Goal: Transaction & Acquisition: Purchase product/service

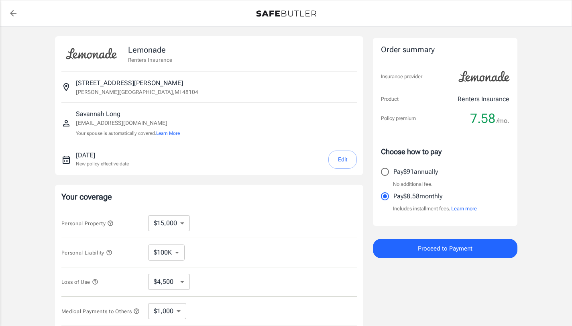
select select "15000"
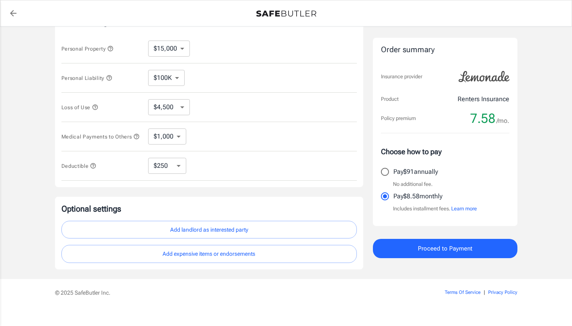
scroll to position [173, 0]
click at [175, 179] on div "Deductible $250 $500 $1,000 $2,500 ​" at bounding box center [208, 167] width 295 height 29
click at [175, 169] on select "$250 $500 $1,000 $2,500" at bounding box center [167, 167] width 38 height 16
select select "500"
click at [181, 174] on select "$250 $500 $1,000 $2,500" at bounding box center [167, 167] width 38 height 16
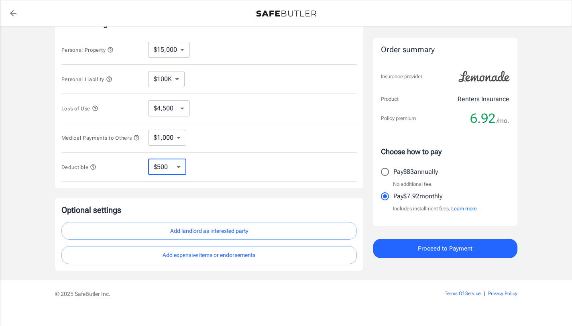
select select "250"
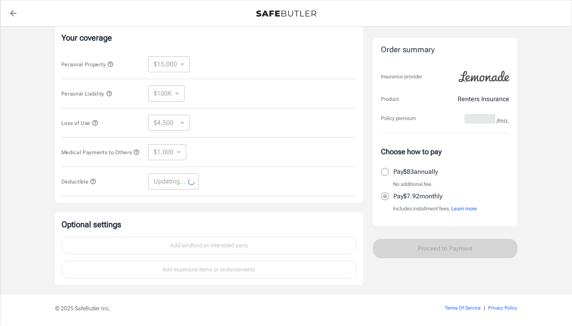
select select "250"
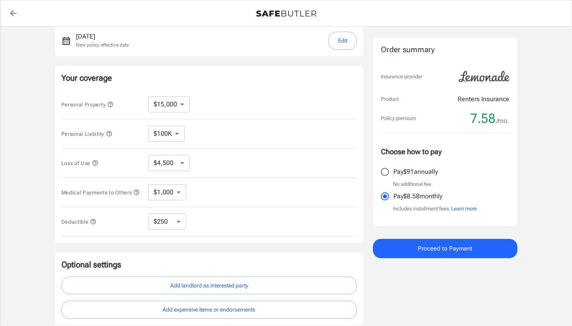
scroll to position [0, 0]
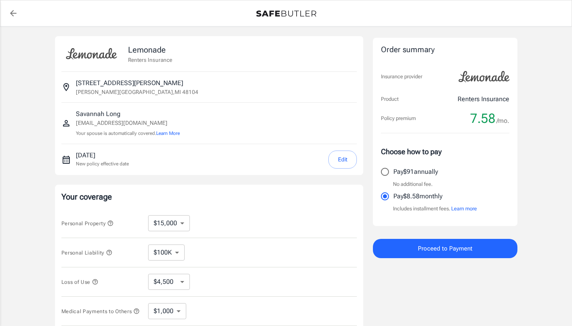
click at [183, 213] on div "Personal Property $10,000 $15,000 $20,000 $25,000 $30,000 $40,000 $50,000 $100K…" at bounding box center [208, 223] width 295 height 29
click at [183, 219] on select "$10,000 $15,000 $20,000 $25,000 $30,000 $40,000 $50,000 $100K $150K $200K $250K" at bounding box center [169, 223] width 42 height 16
select select "20000"
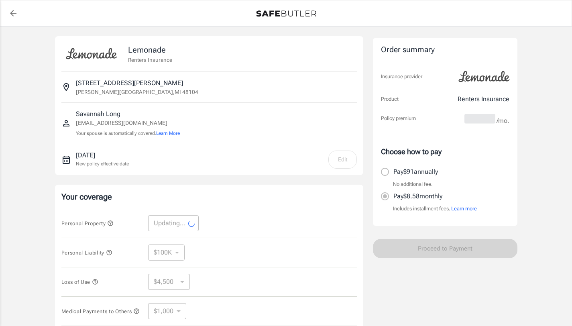
click at [111, 224] on icon "button" at bounding box center [110, 223] width 6 height 6
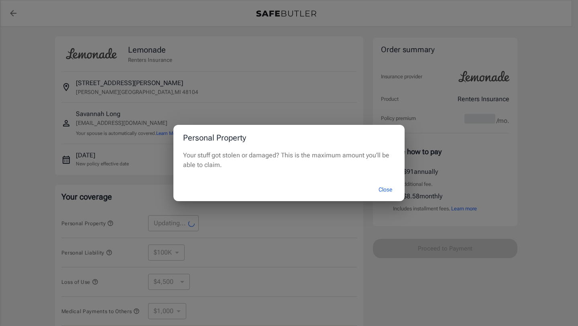
click at [389, 190] on button "Close" at bounding box center [385, 189] width 32 height 17
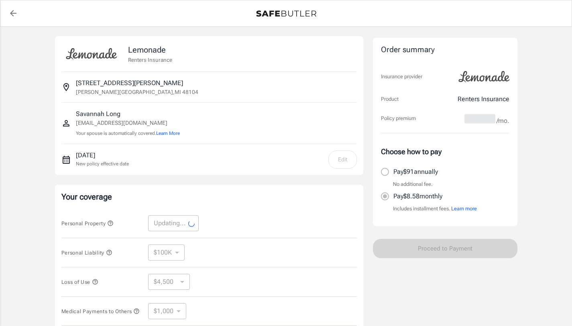
select select "20000"
select select "6000"
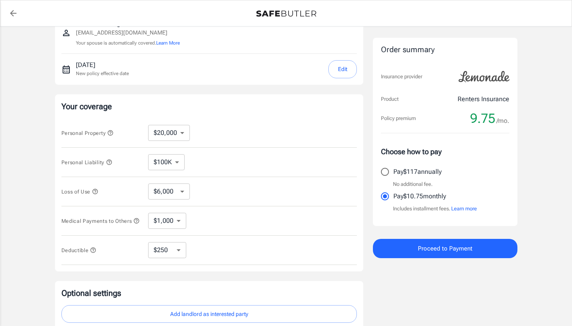
scroll to position [91, 0]
click at [176, 193] on select "$6,000 $9,000 $15,000 $24,000 $36,000 $54,000 $81,000 $120K $177K $198K" at bounding box center [169, 191] width 42 height 16
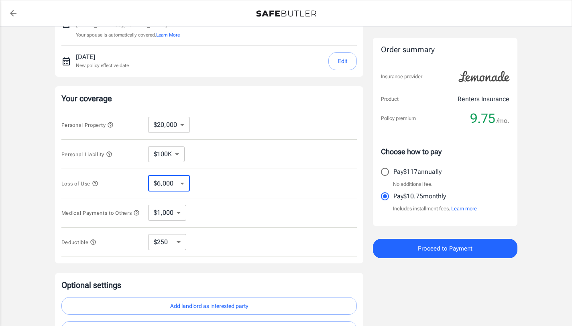
scroll to position [0, 0]
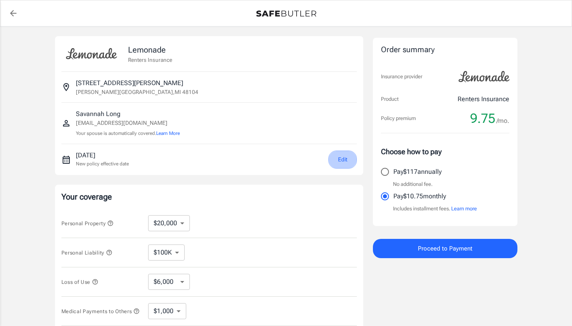
click at [347, 165] on button "Edit" at bounding box center [342, 160] width 29 height 18
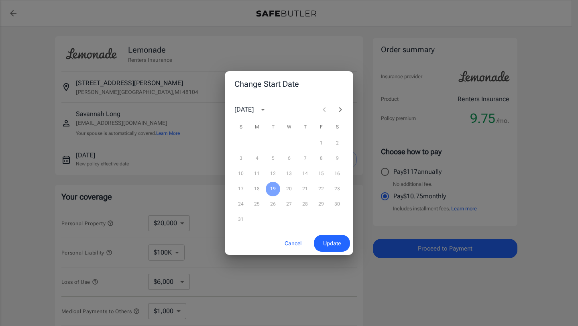
click at [340, 107] on icon "Next month" at bounding box center [341, 110] width 10 height 10
click at [291, 141] on div "1 2 3 4 5 6" at bounding box center [289, 143] width 128 height 14
click at [298, 141] on button "4" at bounding box center [305, 143] width 14 height 14
click at [306, 145] on button "4" at bounding box center [305, 143] width 14 height 14
click at [335, 240] on span "Update" at bounding box center [332, 243] width 18 height 10
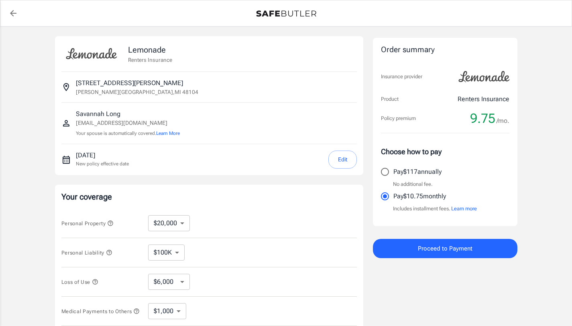
click at [424, 246] on span "Proceed to Payment" at bounding box center [445, 248] width 55 height 10
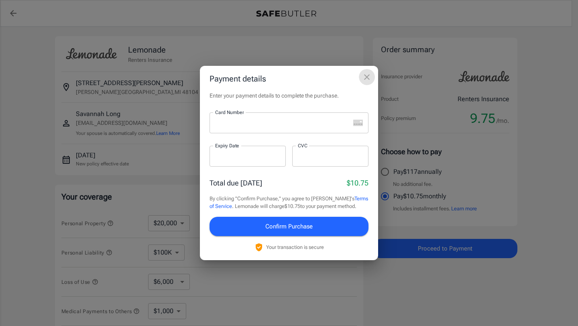
click at [365, 84] on button "close" at bounding box center [367, 77] width 16 height 16
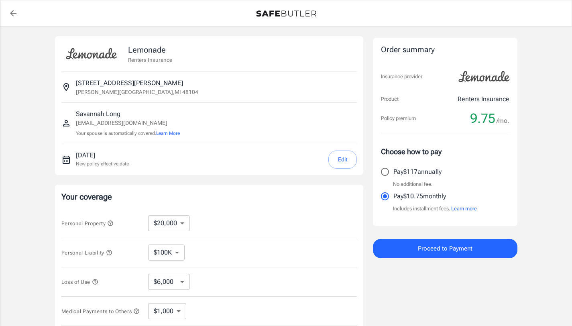
click at [443, 248] on span "Proceed to Payment" at bounding box center [445, 248] width 55 height 10
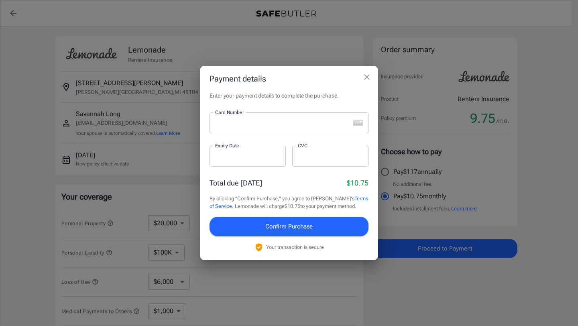
click at [250, 114] on div at bounding box center [280, 122] width 141 height 21
click at [300, 231] on span "Confirm Purchase" at bounding box center [288, 226] width 47 height 10
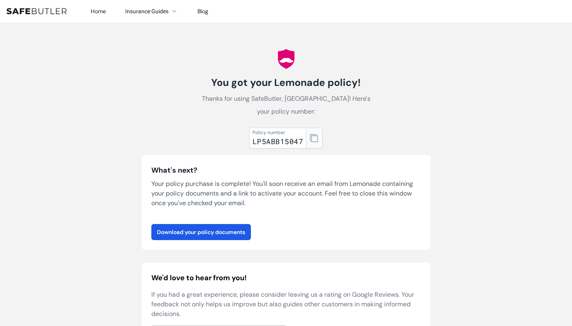
click at [313, 136] on icon "button" at bounding box center [314, 138] width 8 height 8
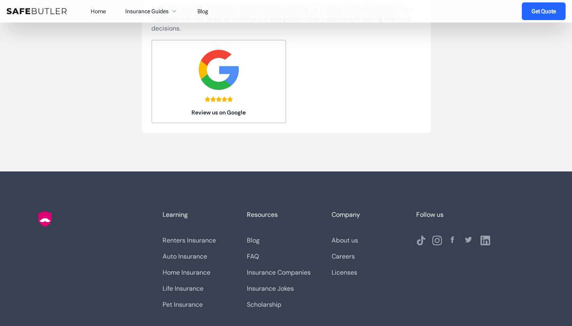
scroll to position [312, 0]
